Goal: Task Accomplishment & Management: Manage account settings

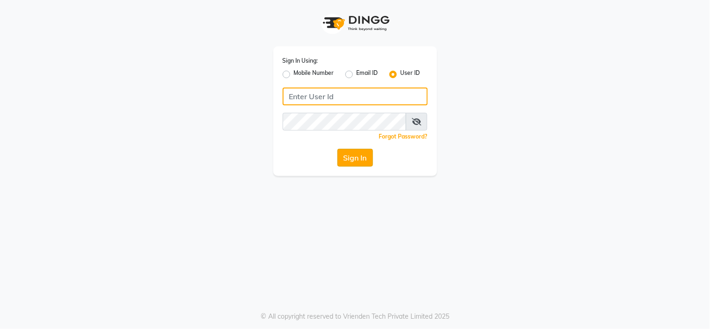
type input "7695825572"
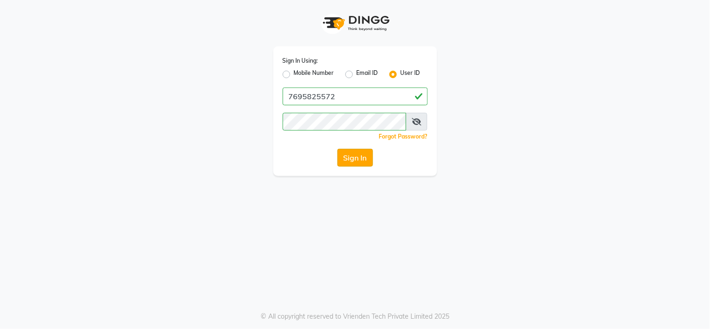
click at [354, 158] on button "Sign In" at bounding box center [356, 158] width 36 height 18
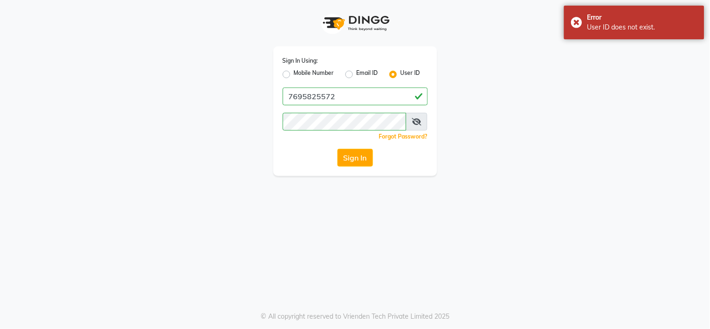
click at [417, 119] on icon at bounding box center [416, 121] width 9 height 7
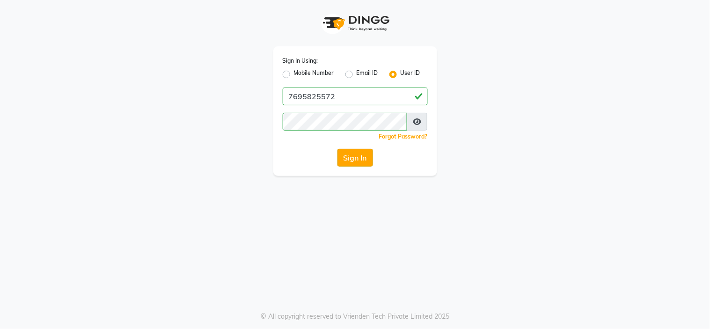
click at [363, 161] on button "Sign In" at bounding box center [356, 158] width 36 height 18
